Goal: Task Accomplishment & Management: Manage account settings

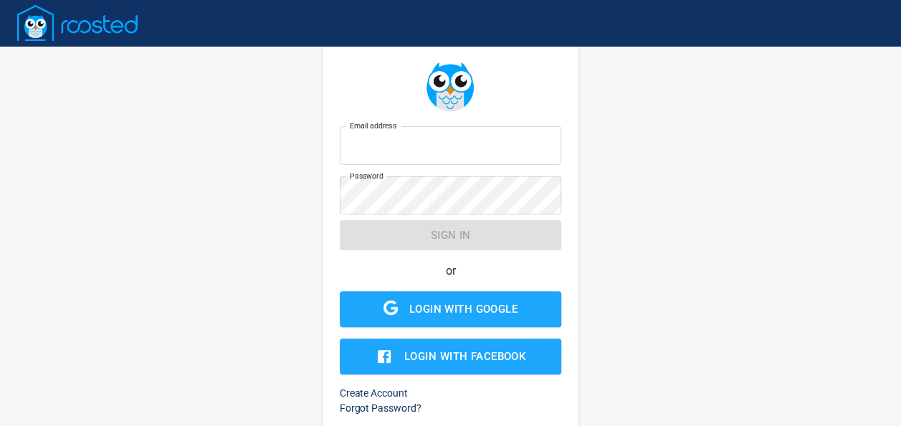
scroll to position [72, 0]
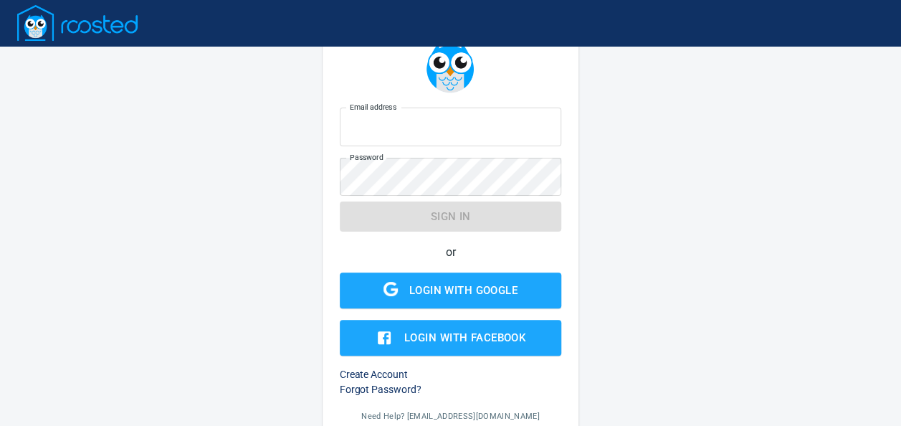
type input "[EMAIL_ADDRESS][PERSON_NAME][DOMAIN_NAME]"
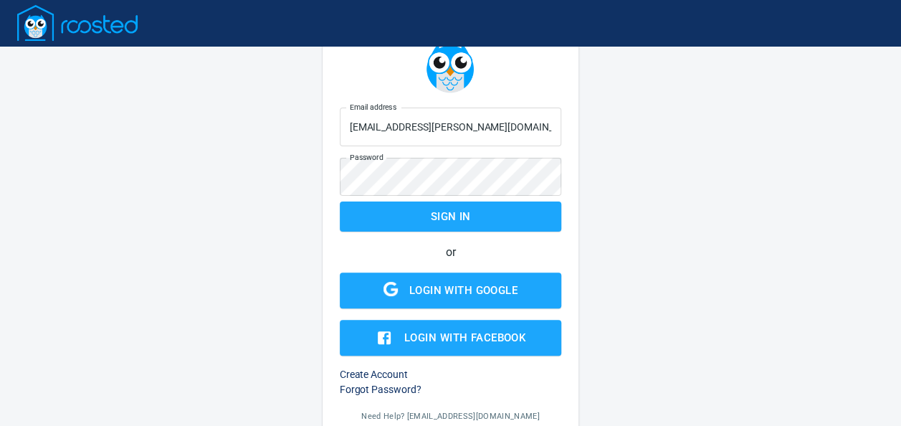
click at [483, 211] on form "Email address [EMAIL_ADDRESS][PERSON_NAME][DOMAIN_NAME] Email address Password …" at bounding box center [451, 229] width 222 height 254
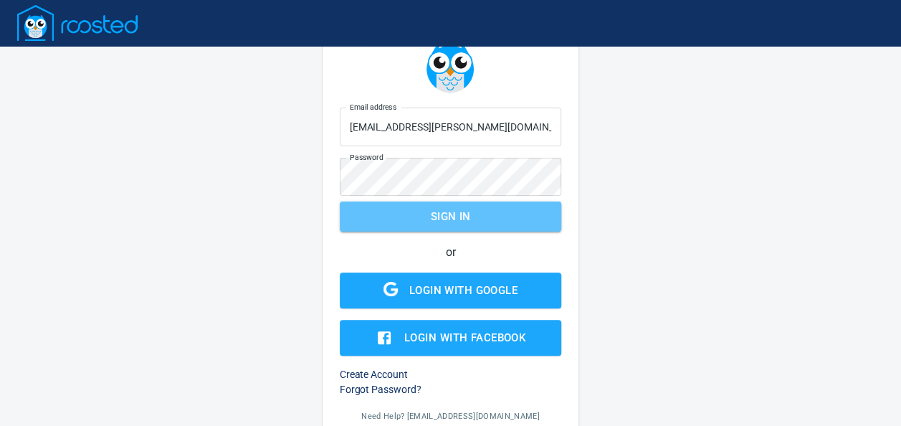
click at [483, 212] on span "Sign in" at bounding box center [451, 216] width 191 height 19
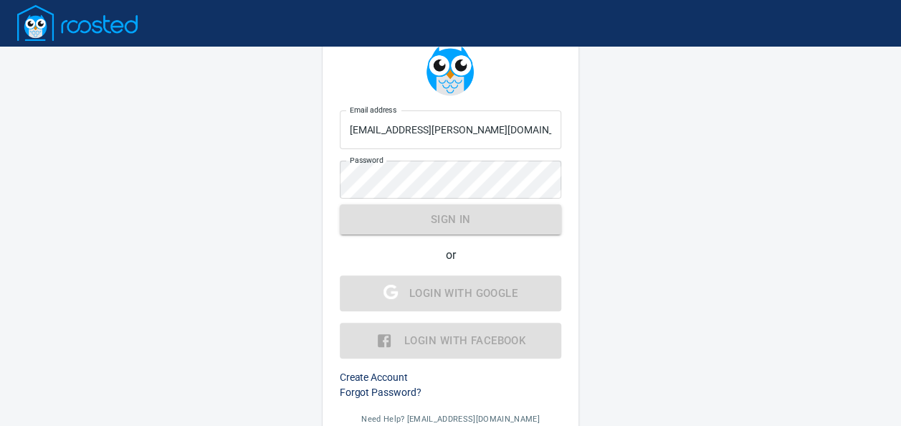
scroll to position [75, 0]
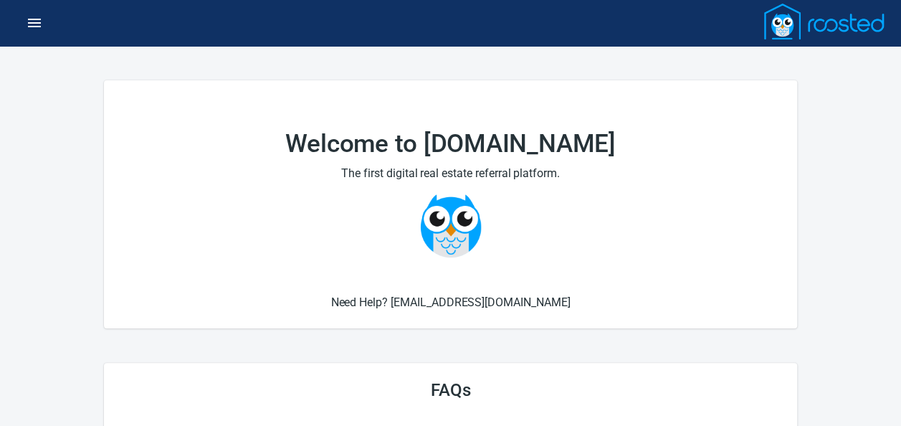
click at [36, 21] on icon "button" at bounding box center [34, 22] width 17 height 17
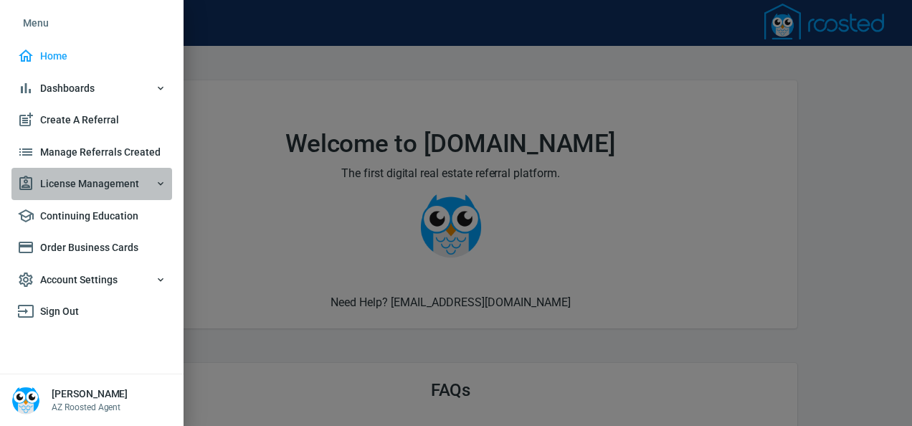
click at [158, 184] on icon "button" at bounding box center [161, 184] width 6 height 4
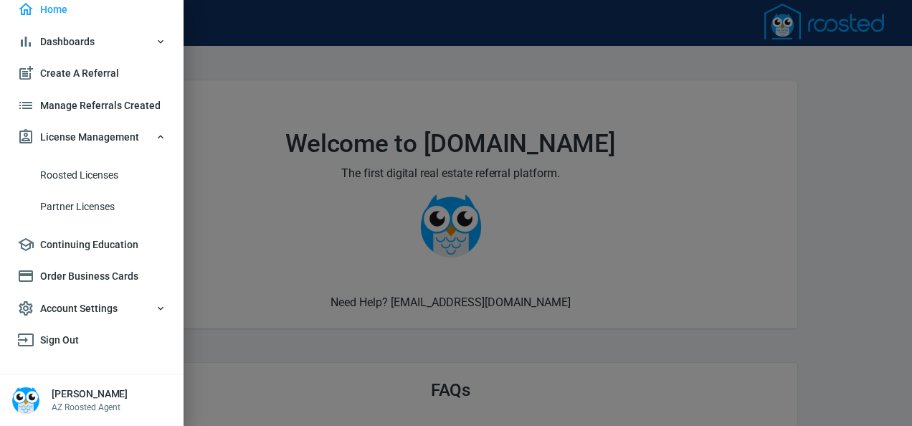
scroll to position [44, 0]
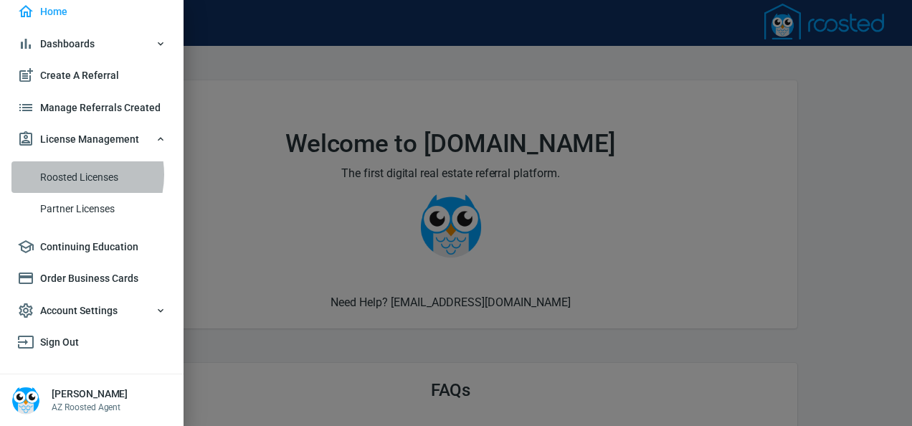
click at [67, 186] on span "Roosted Licenses" at bounding box center [103, 178] width 126 height 18
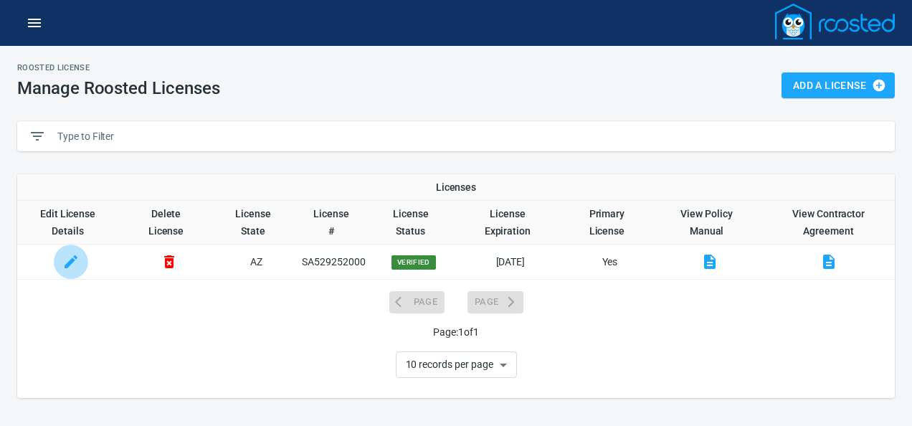
click at [71, 261] on icon "button" at bounding box center [71, 261] width 13 height 13
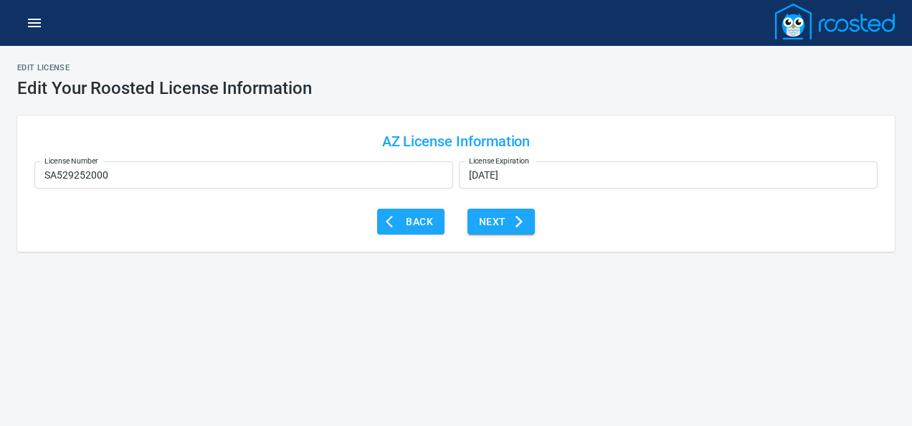
click at [508, 221] on span "Next" at bounding box center [501, 222] width 44 height 18
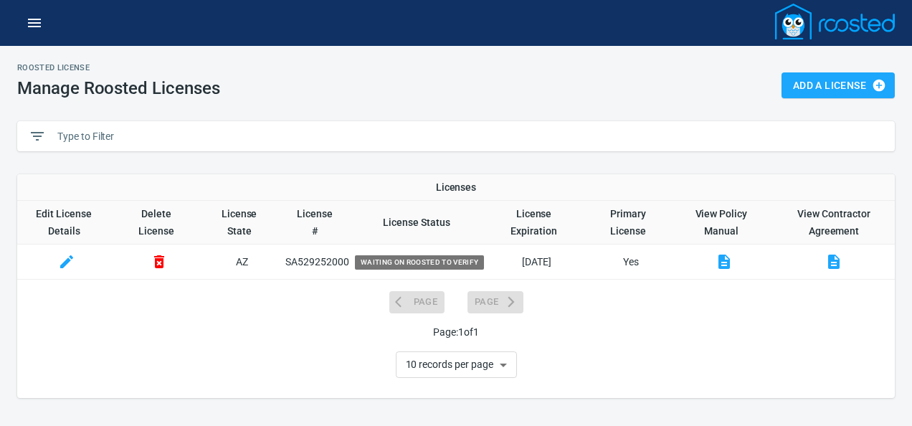
click at [721, 259] on icon "button" at bounding box center [723, 262] width 11 height 14
click at [100, 138] on input "text" at bounding box center [470, 136] width 826 height 22
click at [37, 23] on icon "button" at bounding box center [34, 23] width 13 height 9
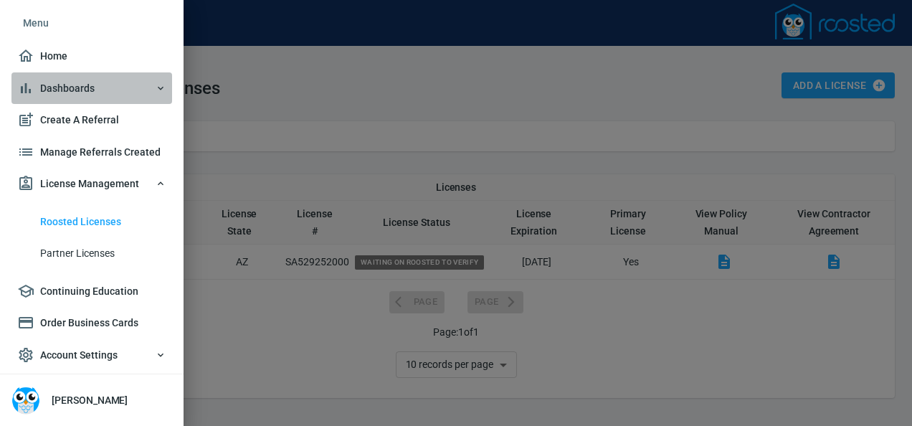
click at [155, 84] on icon "button" at bounding box center [160, 87] width 11 height 11
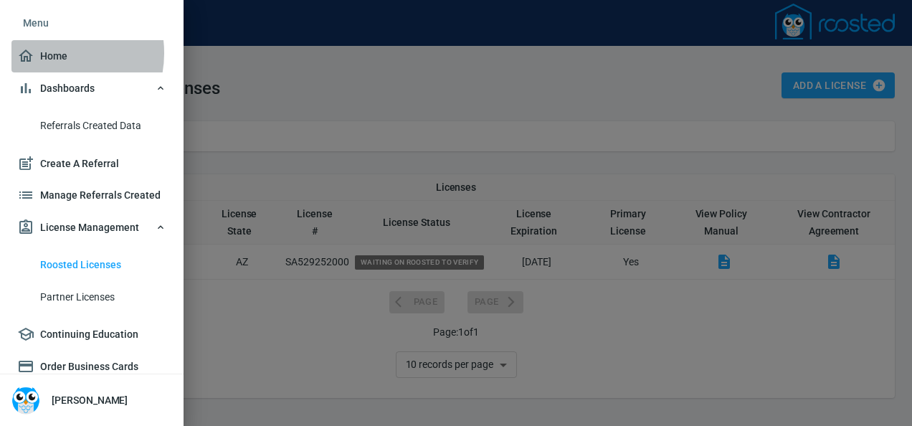
click at [52, 53] on span "Home" at bounding box center [91, 56] width 149 height 18
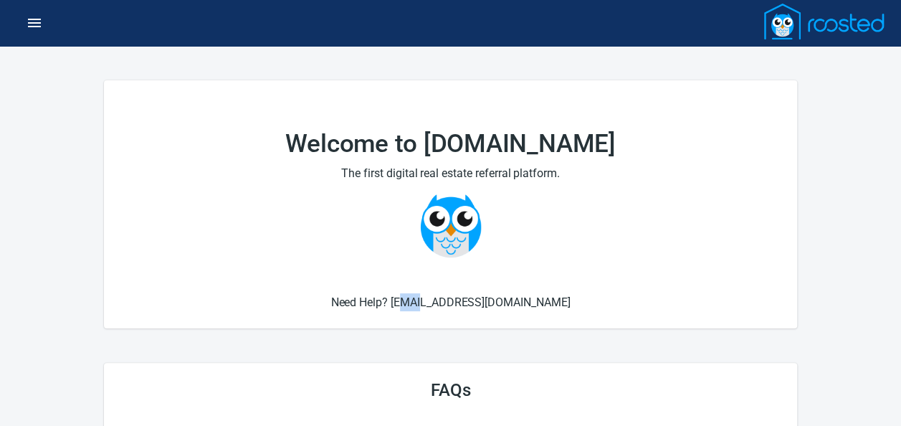
drag, startPoint x: 434, startPoint y: 302, endPoint x: 451, endPoint y: 301, distance: 17.2
click at [451, 301] on h6 "Need Help? [EMAIL_ADDRESS][DOMAIN_NAME]" at bounding box center [450, 302] width 659 height 18
drag, startPoint x: 451, startPoint y: 301, endPoint x: 528, endPoint y: 294, distance: 77.1
click at [528, 294] on h6 "Need Help? [EMAIL_ADDRESS][DOMAIN_NAME]" at bounding box center [450, 302] width 659 height 18
copy h6 "[EMAIL_ADDRESS][DOMAIN_NAME]"
